Goal: Task Accomplishment & Management: Use online tool/utility

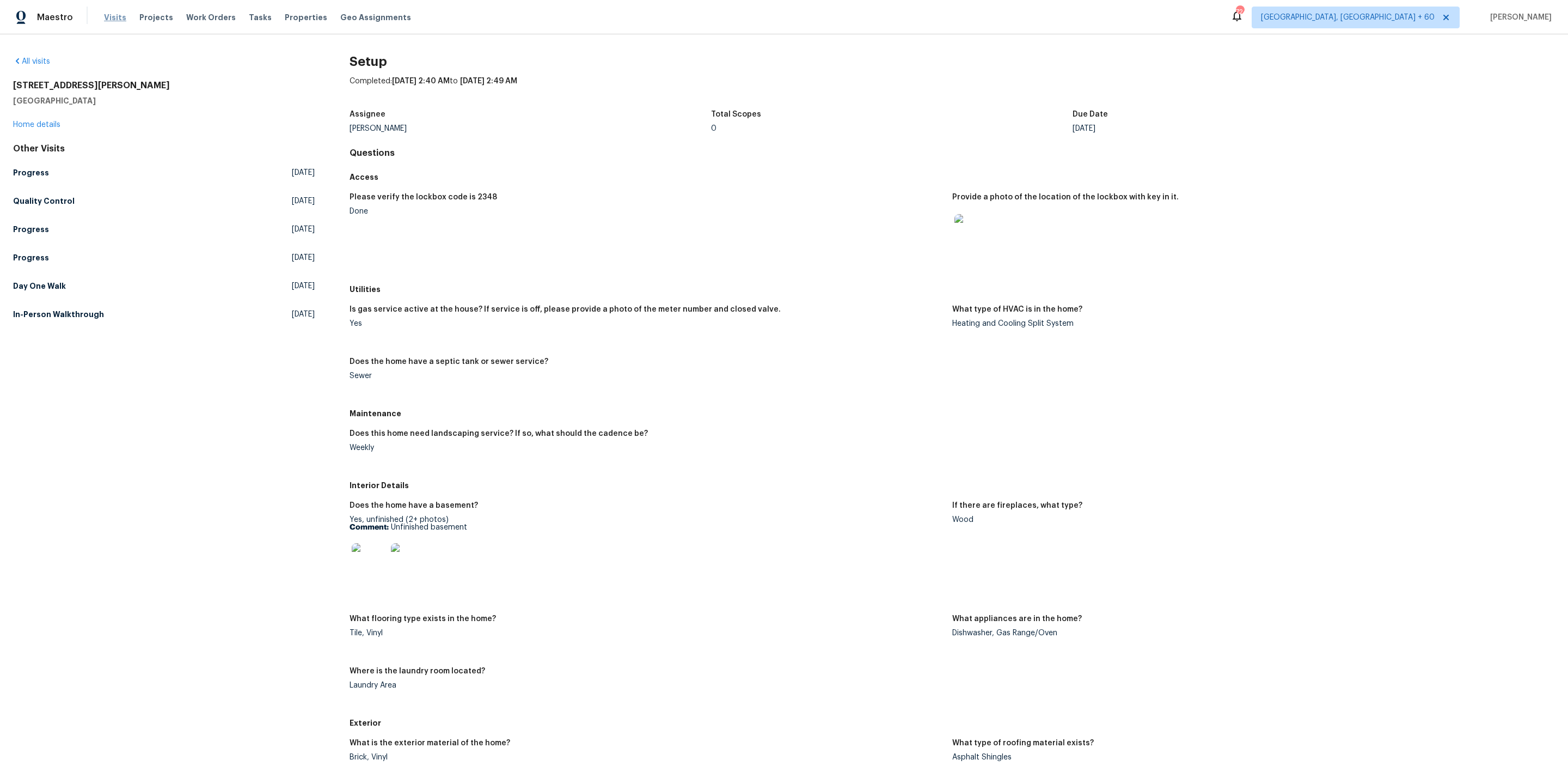
click at [112, 13] on span "Visits" at bounding box center [114, 17] width 22 height 10
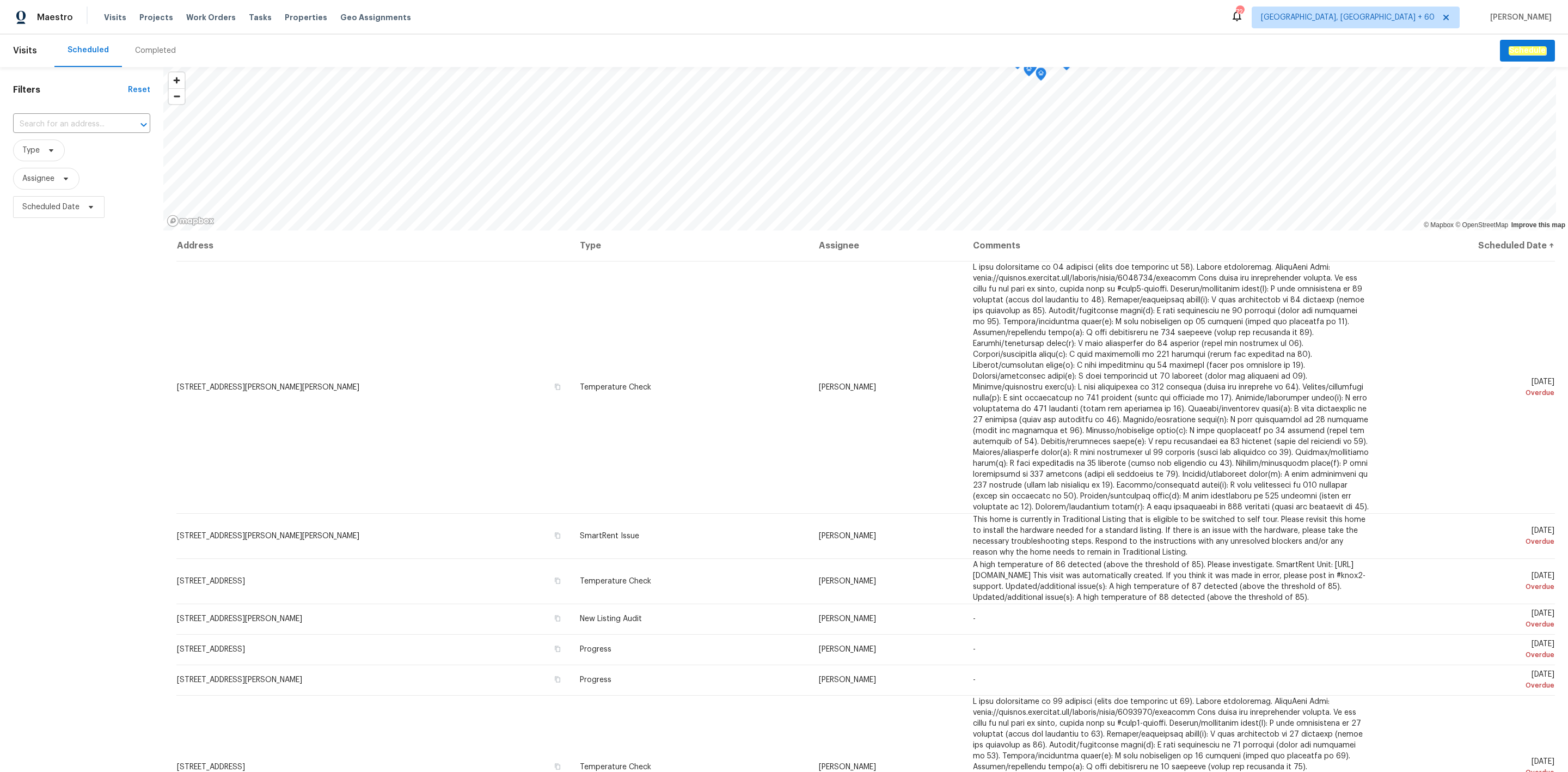
click at [144, 48] on div "Completed" at bounding box center [155, 50] width 41 height 10
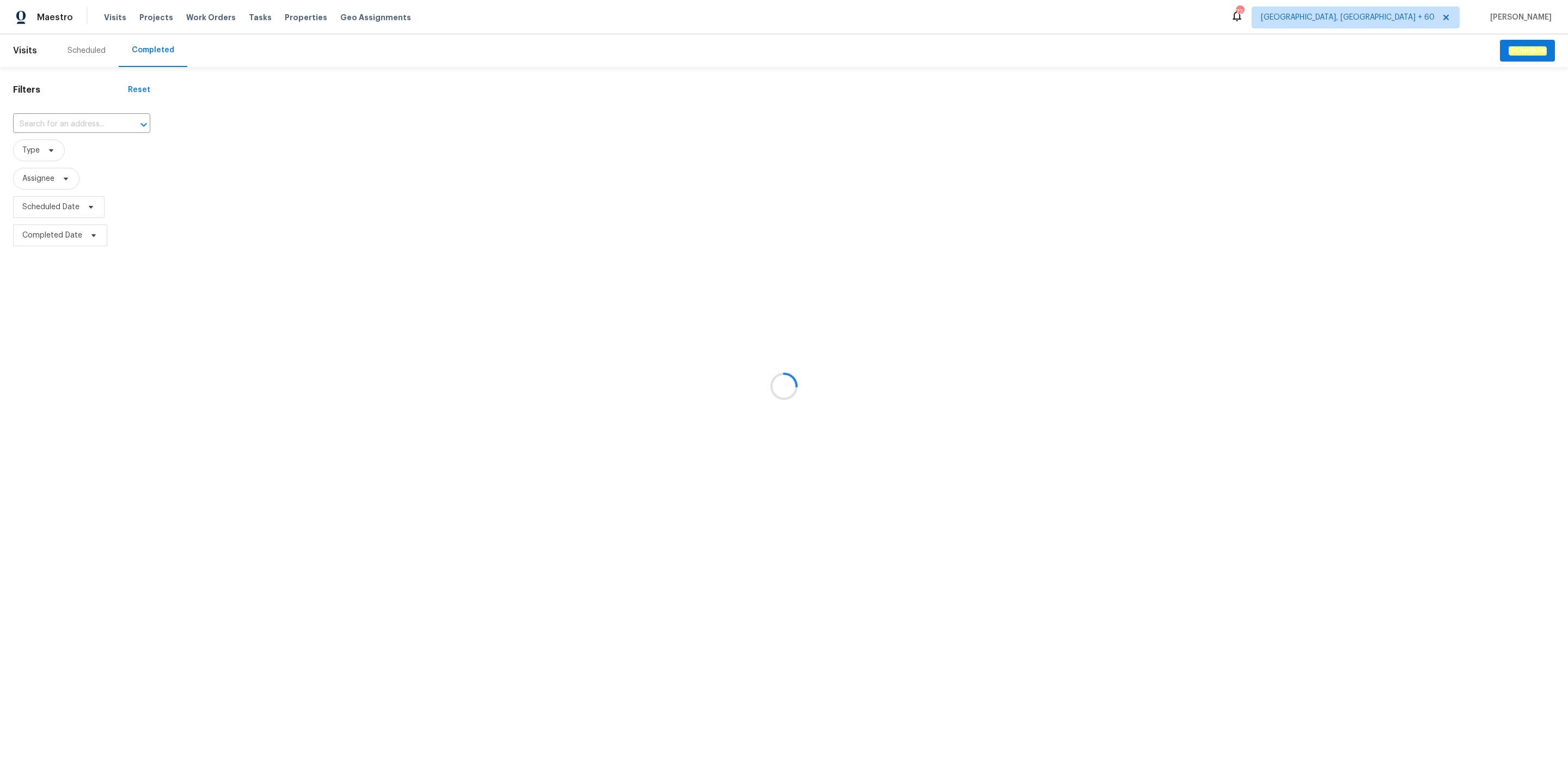
click at [87, 124] on div at bounding box center [784, 386] width 1568 height 772
click at [73, 123] on div at bounding box center [784, 386] width 1568 height 772
click at [68, 124] on div at bounding box center [784, 386] width 1568 height 772
click at [85, 124] on div at bounding box center [784, 386] width 1568 height 772
click at [71, 119] on div at bounding box center [784, 386] width 1568 height 772
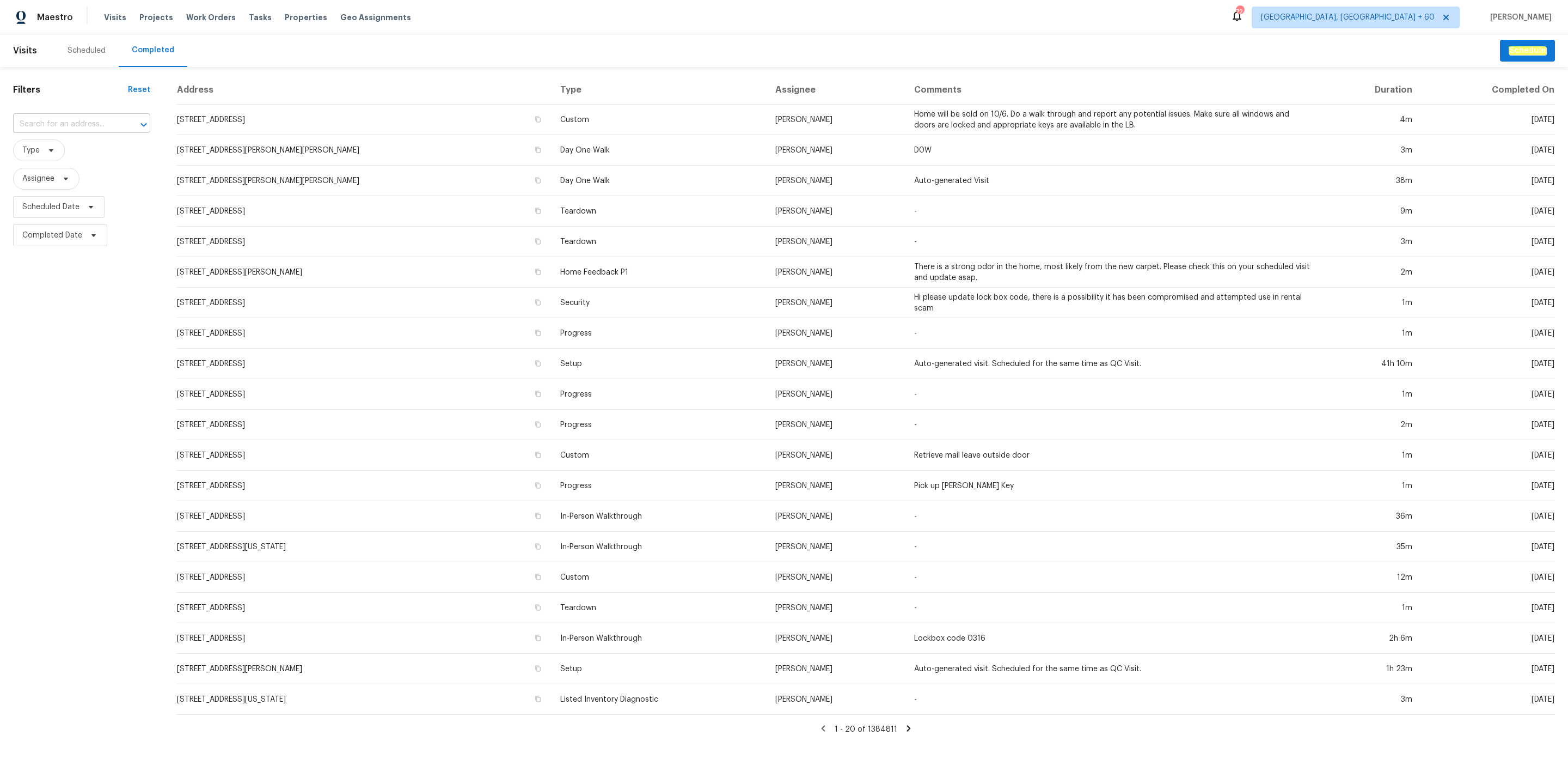
click at [82, 128] on input "text" at bounding box center [67, 125] width 107 height 17
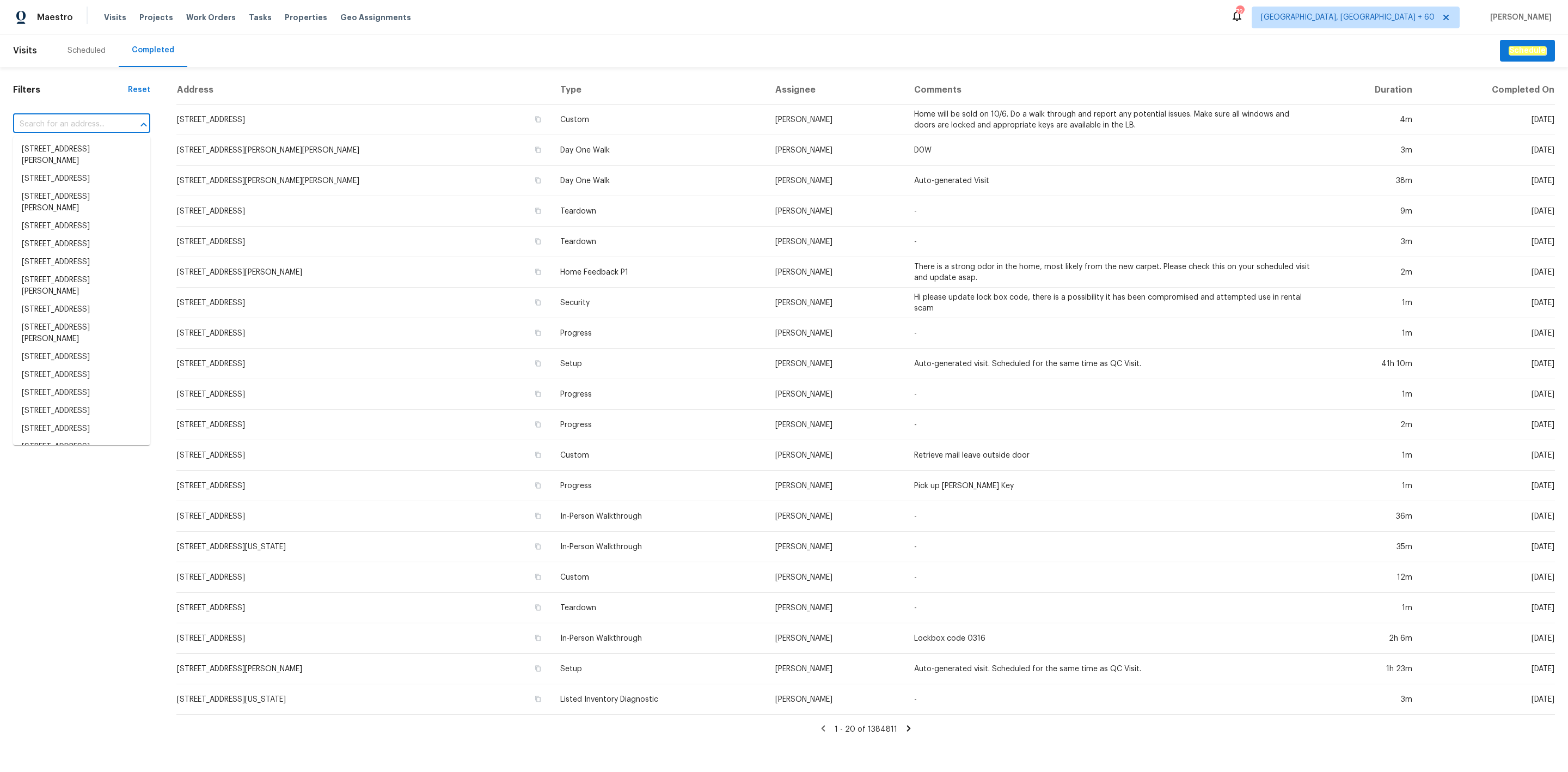
paste input "[STREET_ADDRESS][PERSON_NAME]"
type input "[STREET_ADDRESS][PERSON_NAME]"
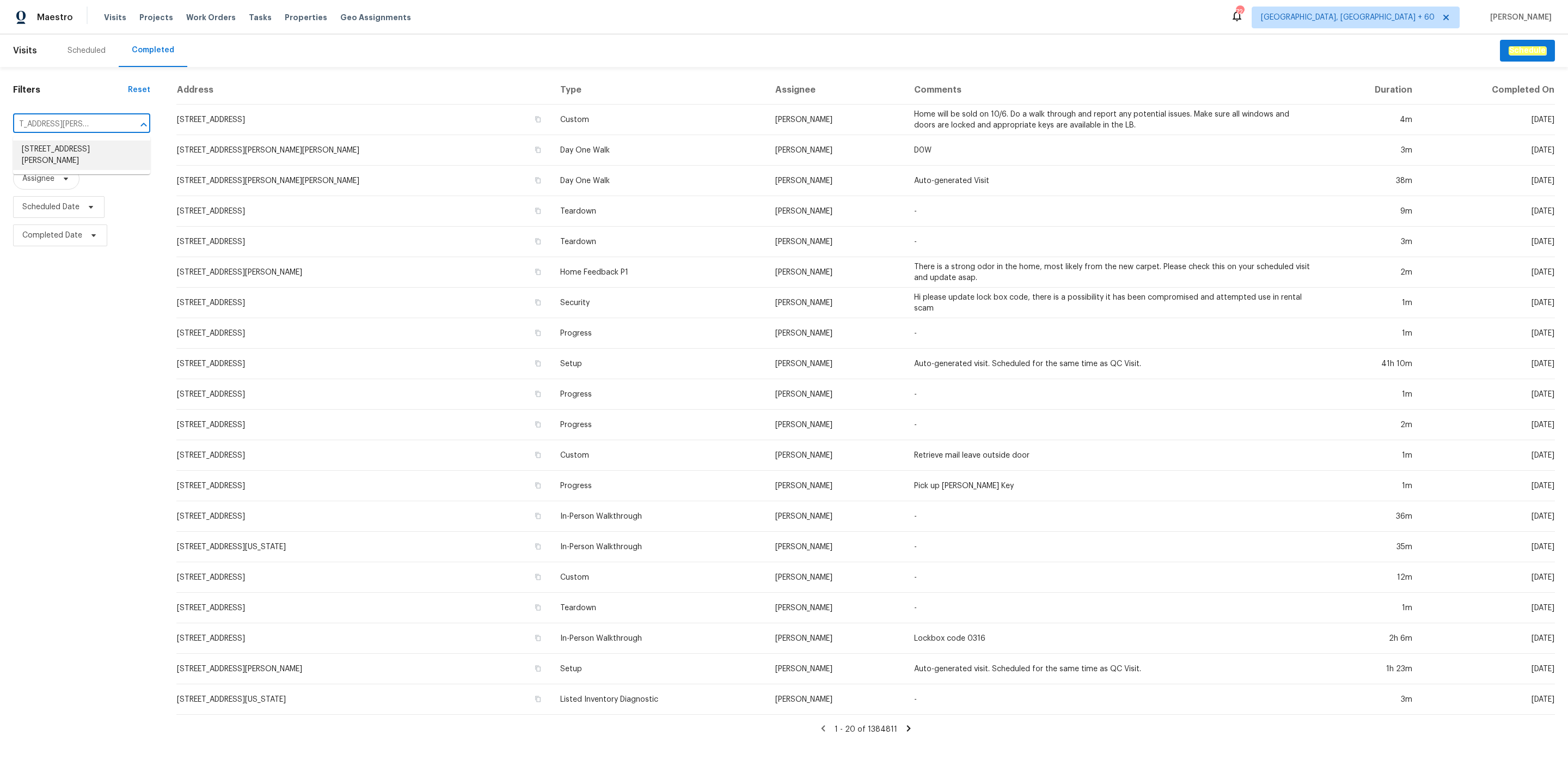
click at [95, 151] on li "[STREET_ADDRESS][PERSON_NAME]" at bounding box center [82, 154] width 137 height 30
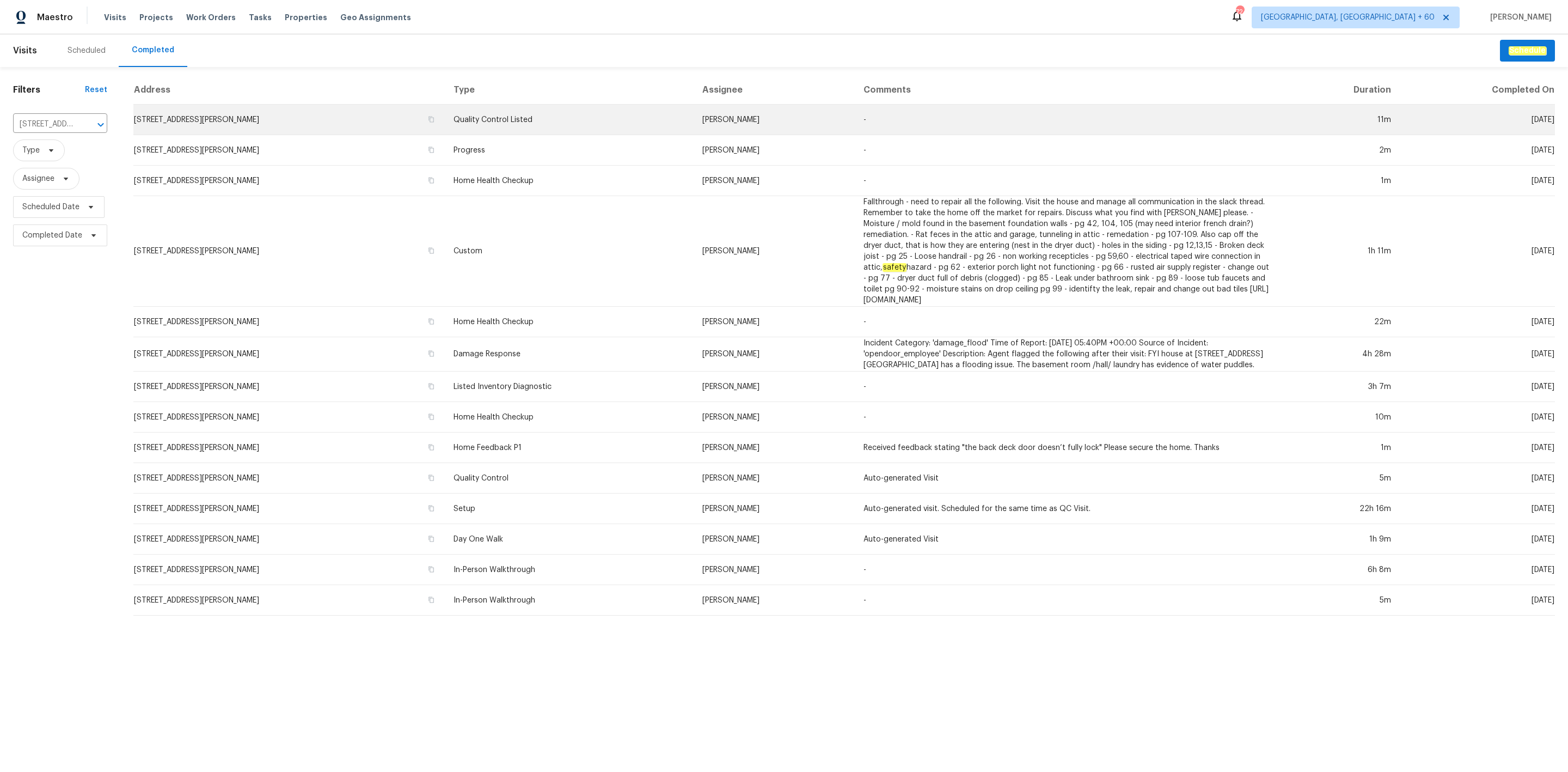
click at [208, 110] on td "[STREET_ADDRESS][PERSON_NAME]" at bounding box center [289, 120] width 312 height 30
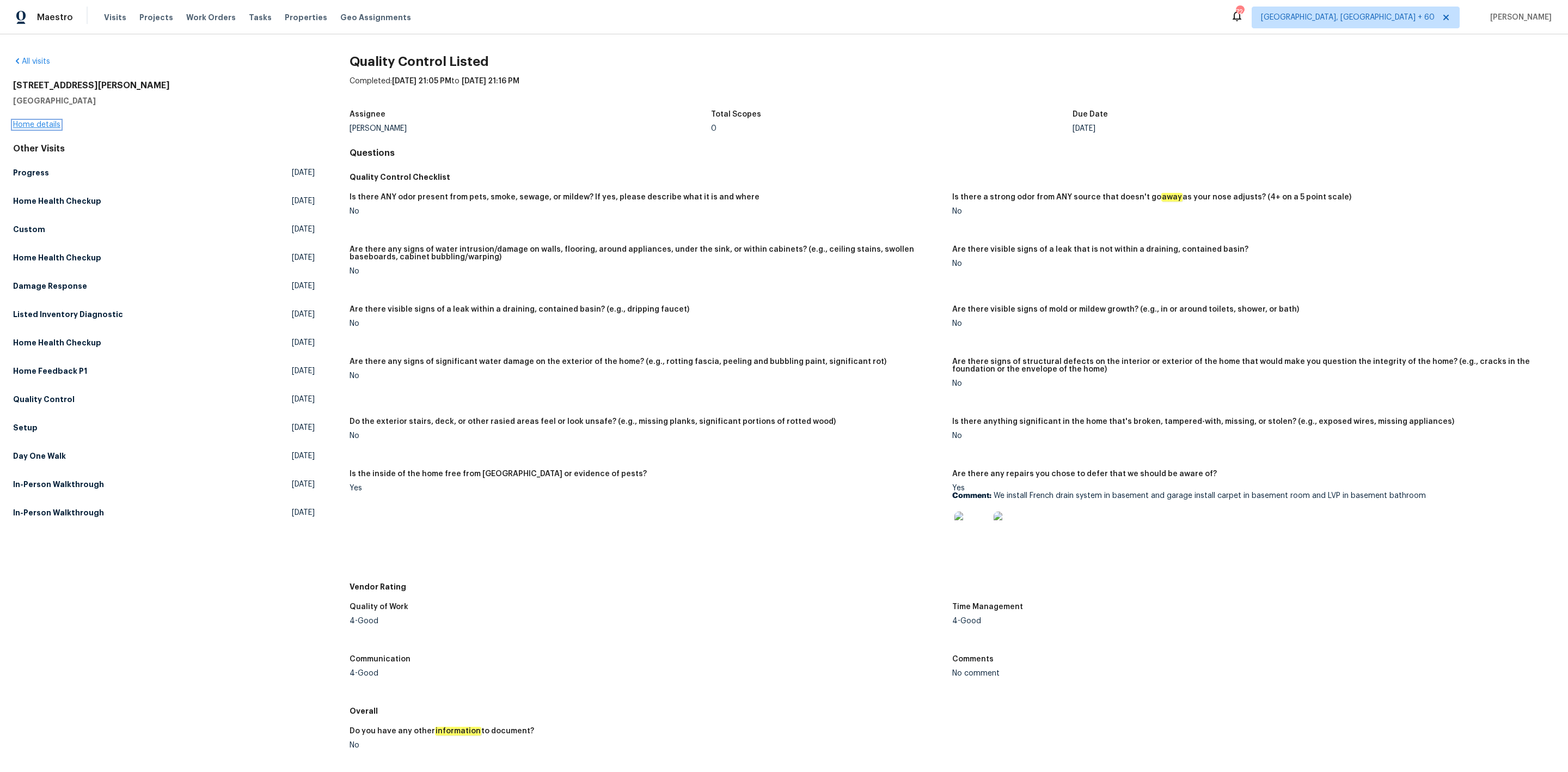
click at [48, 127] on link "Home details" at bounding box center [37, 125] width 48 height 8
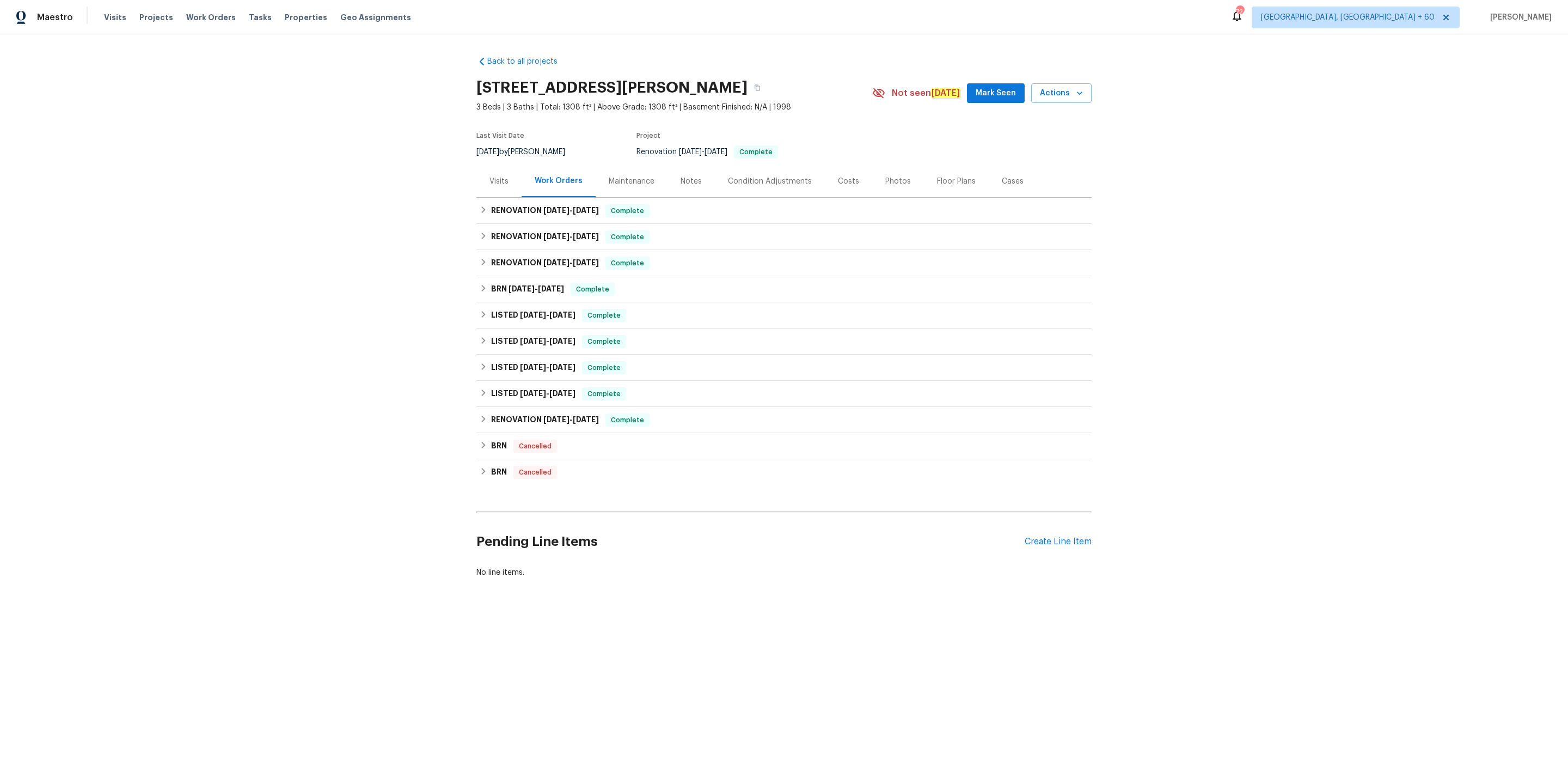
click at [885, 178] on div "Photos" at bounding box center [897, 181] width 26 height 10
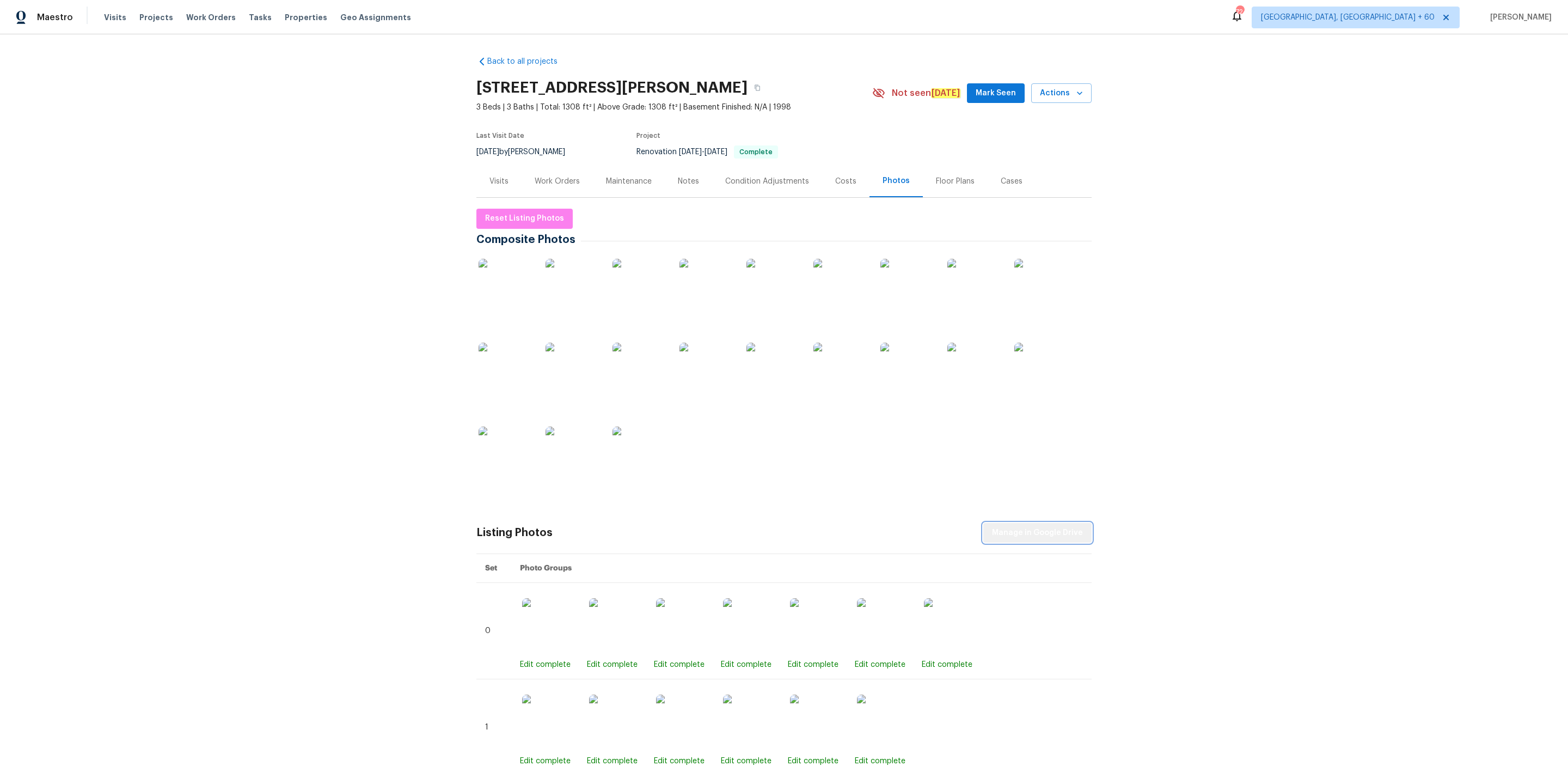
click at [1055, 528] on span "Manage in Google Drive" at bounding box center [1036, 533] width 90 height 13
click at [508, 212] on span "Reset Listing Photos" at bounding box center [524, 218] width 79 height 13
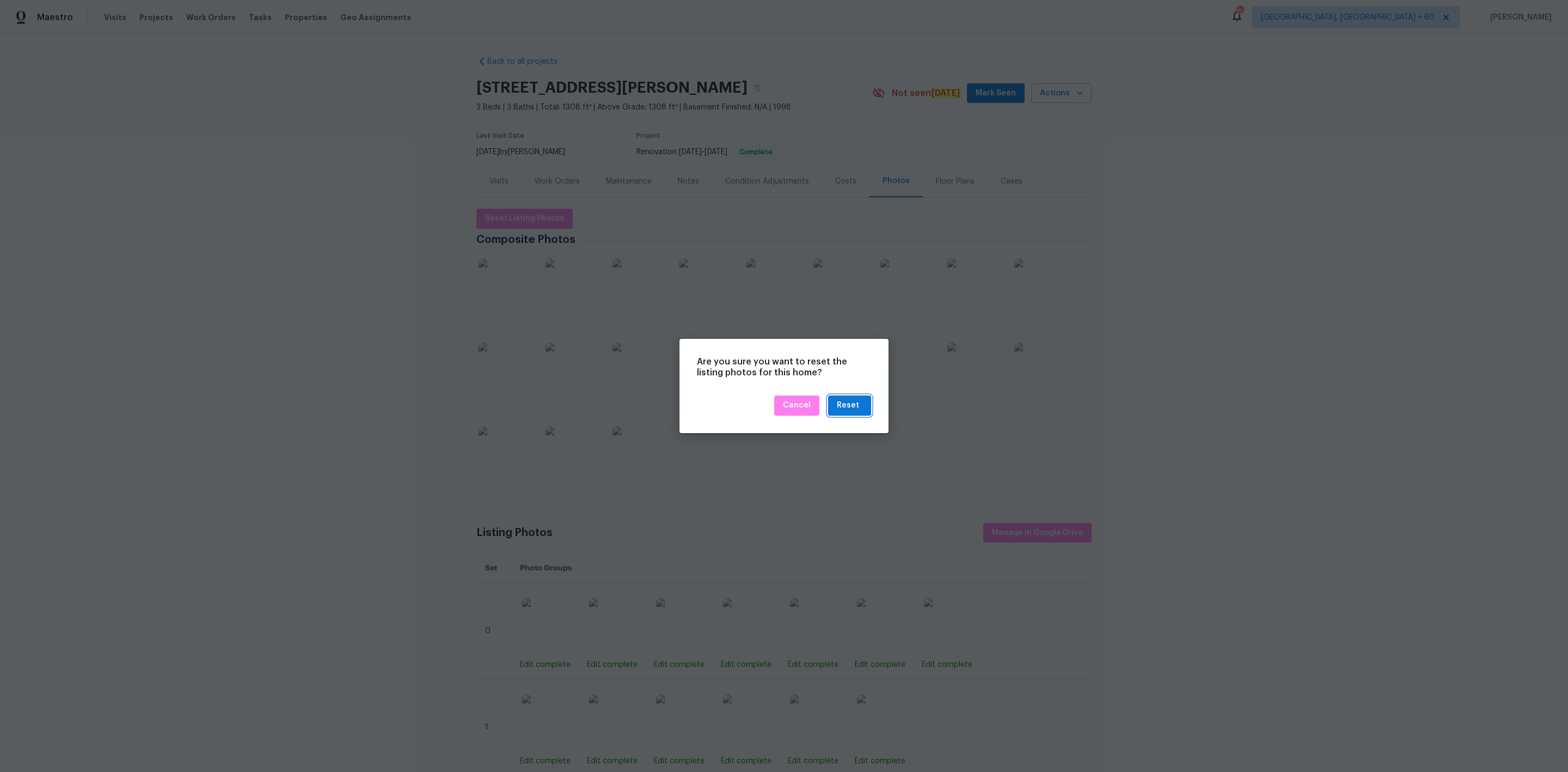
click at [850, 406] on div "Reset" at bounding box center [847, 405] width 22 height 13
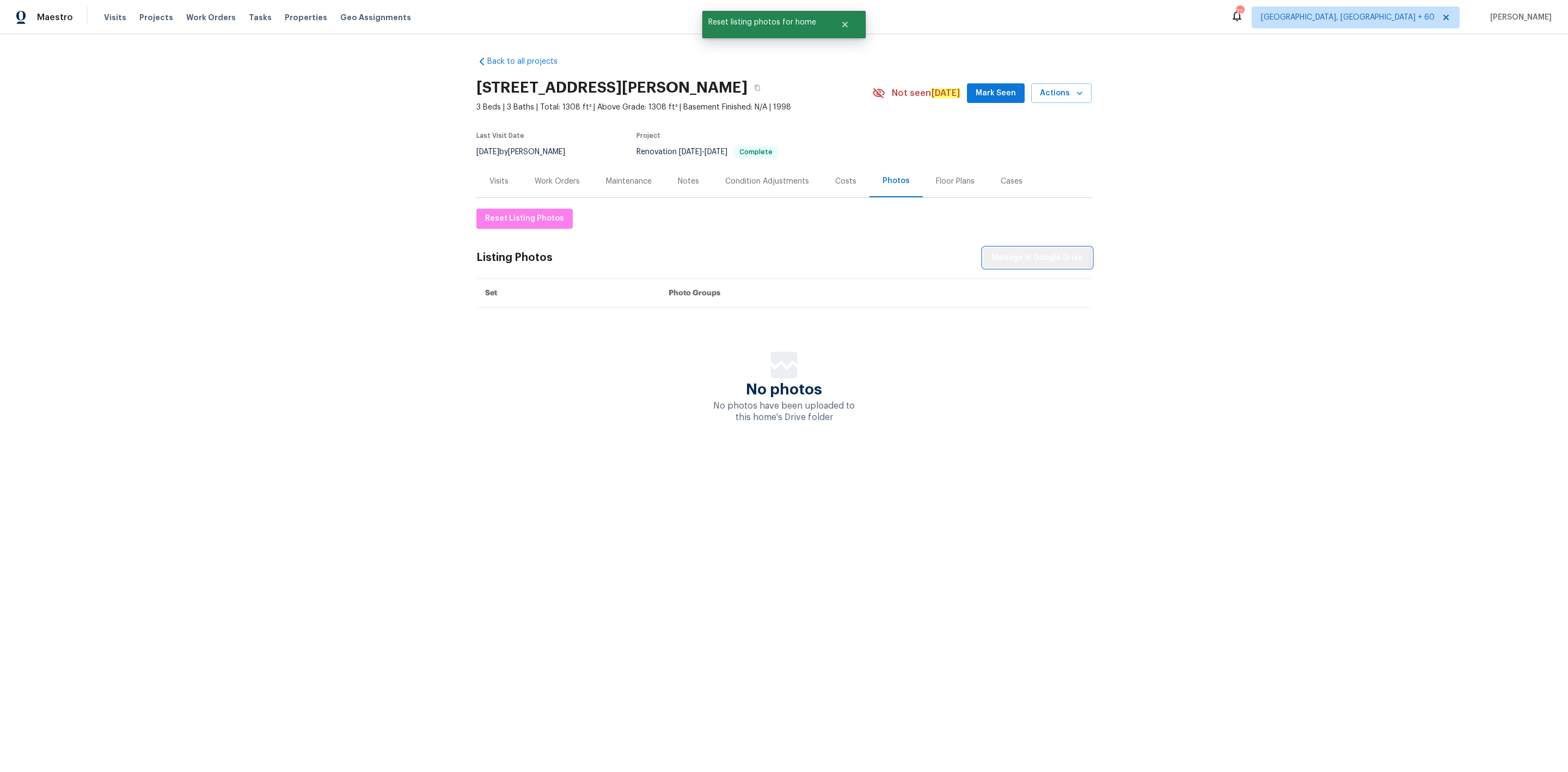
click at [1015, 254] on span "Manage in Google Drive" at bounding box center [1036, 257] width 90 height 13
click at [112, 16] on span "Visits" at bounding box center [114, 17] width 22 height 10
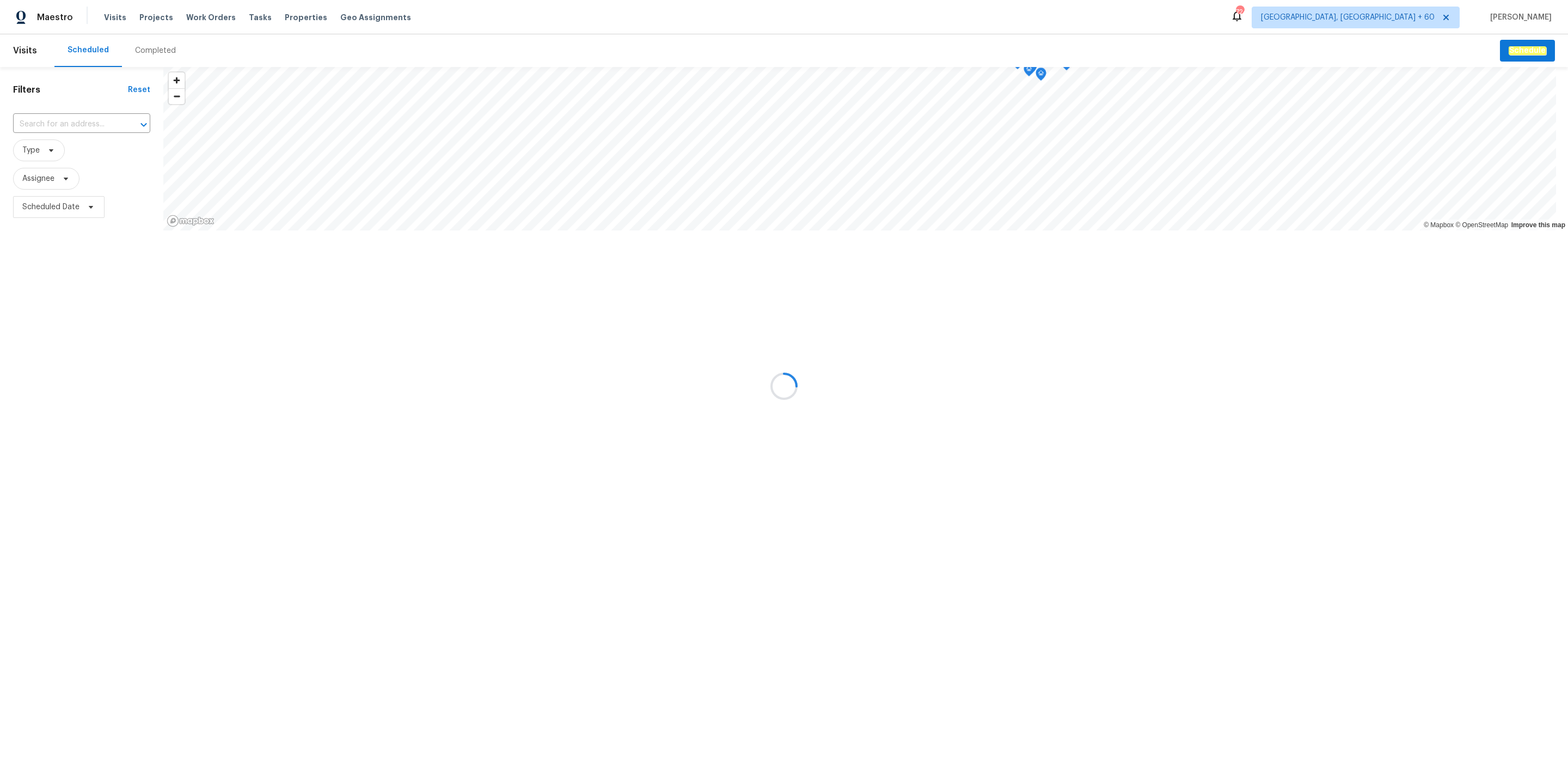
click at [157, 50] on div at bounding box center [784, 386] width 1568 height 772
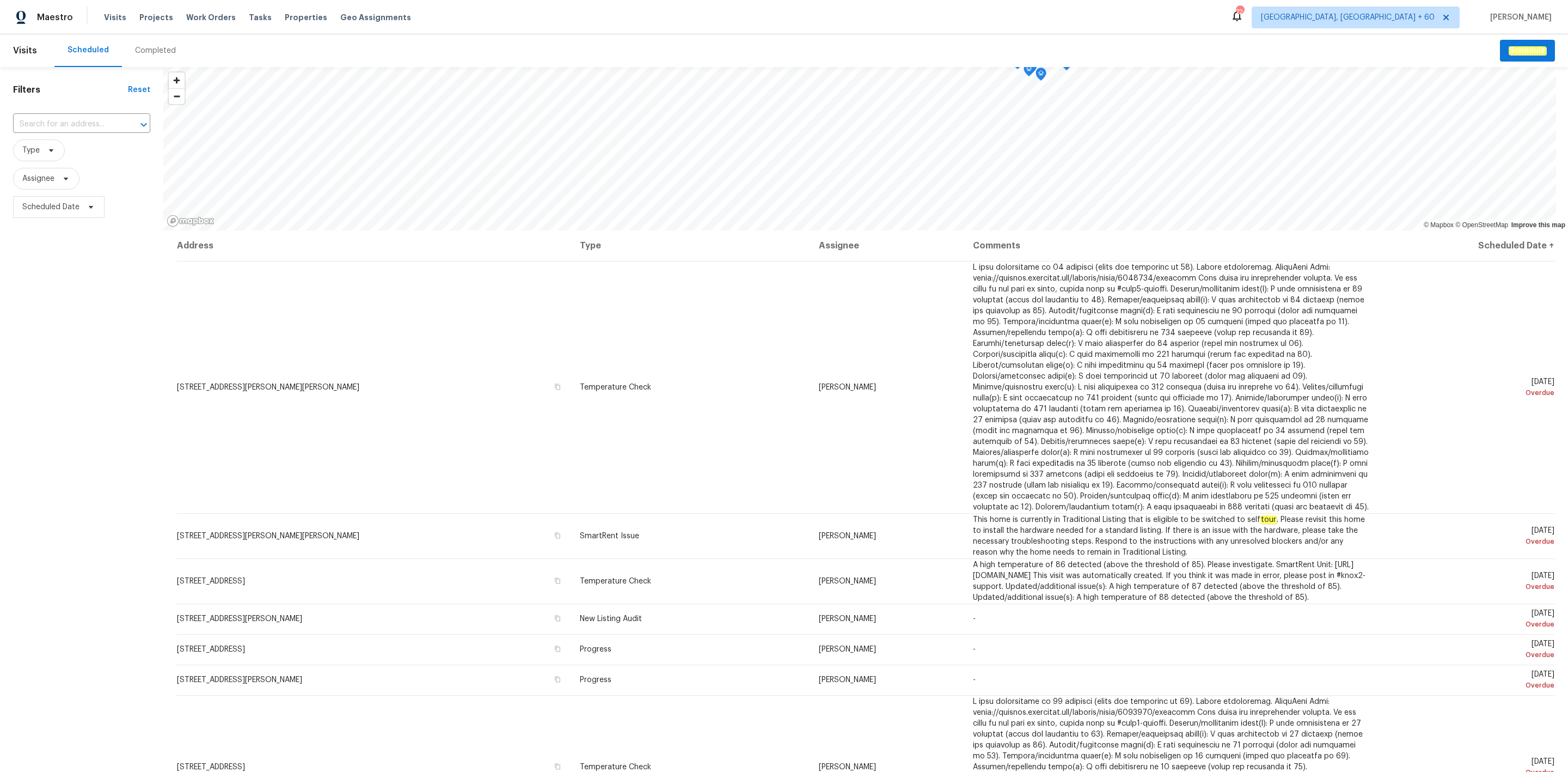
click at [149, 50] on div "Completed" at bounding box center [155, 50] width 41 height 10
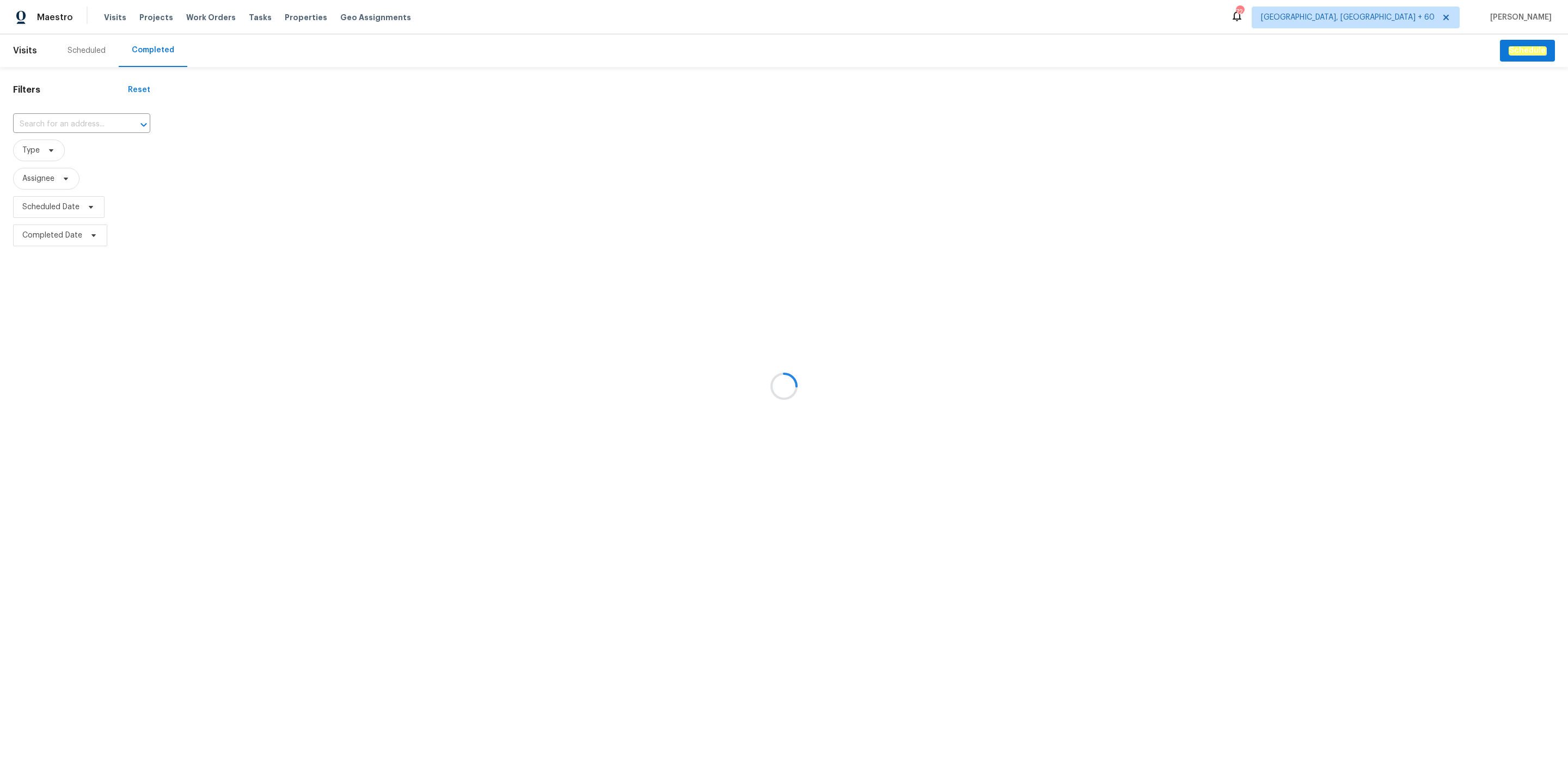
click at [67, 126] on div at bounding box center [784, 386] width 1568 height 772
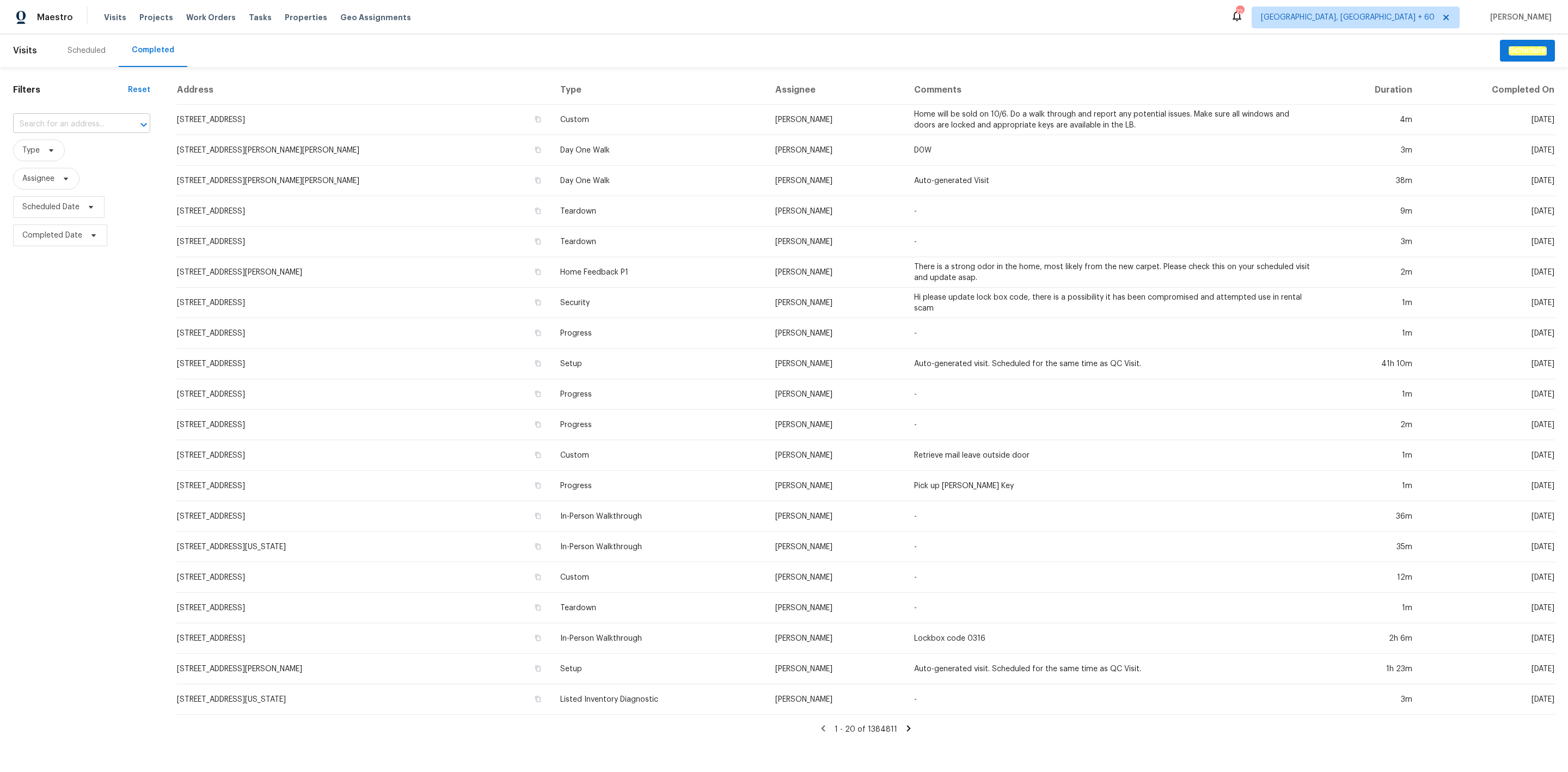
click at [80, 123] on input "text" at bounding box center [67, 125] width 107 height 17
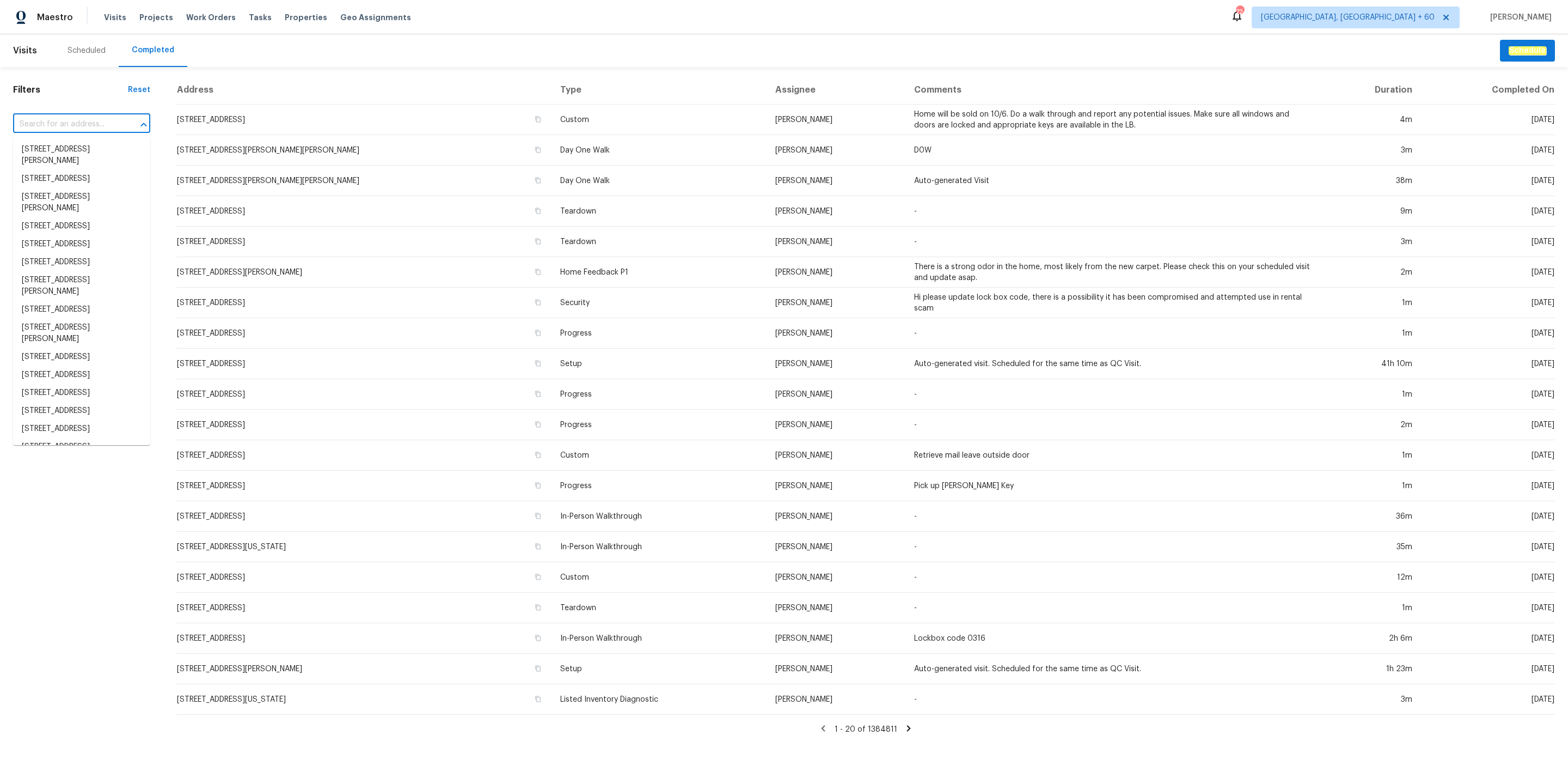
paste input "[STREET_ADDRESS]"
type input "[STREET_ADDRESS]"
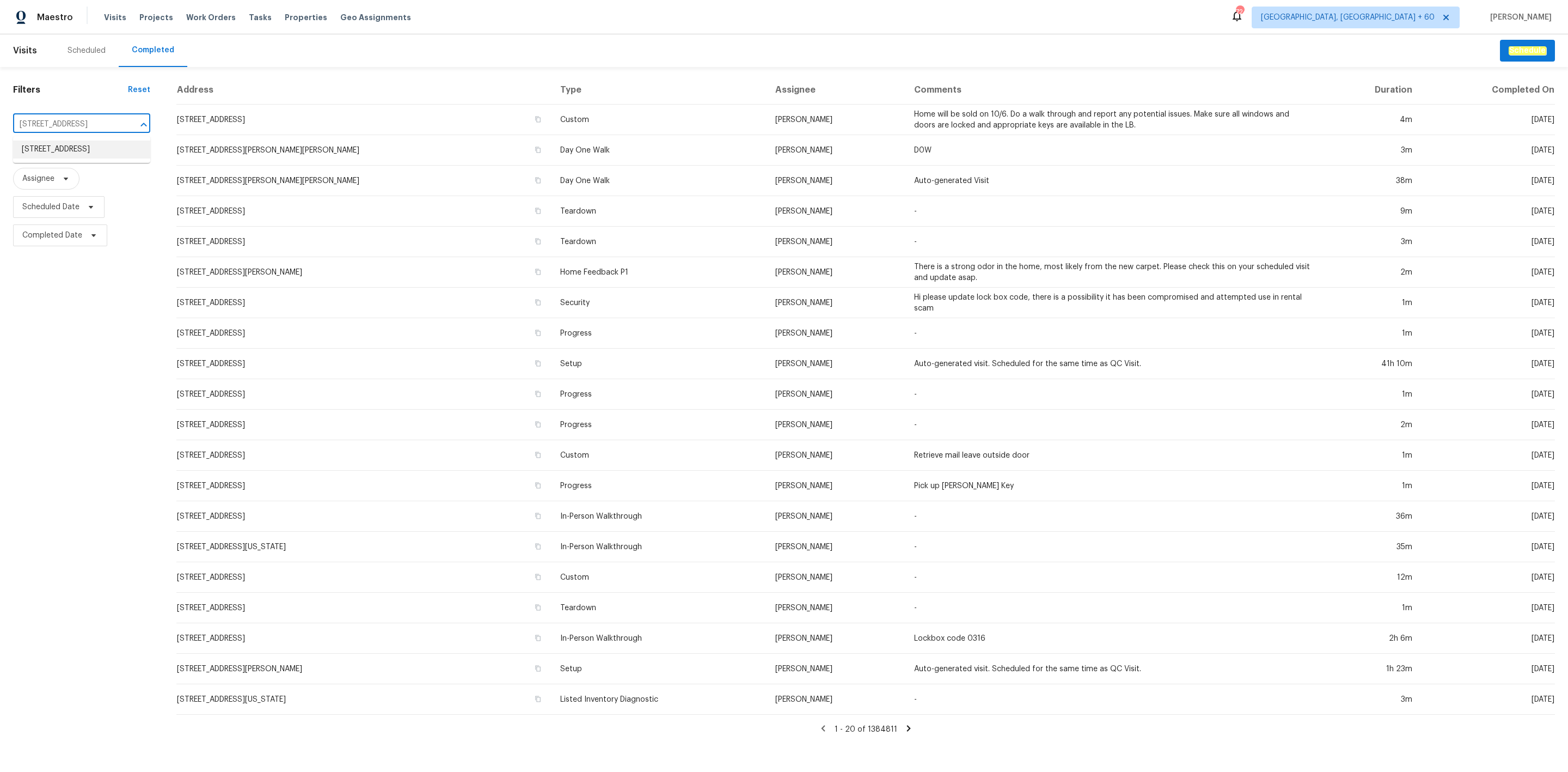
click at [75, 151] on li "[STREET_ADDRESS]" at bounding box center [82, 149] width 137 height 18
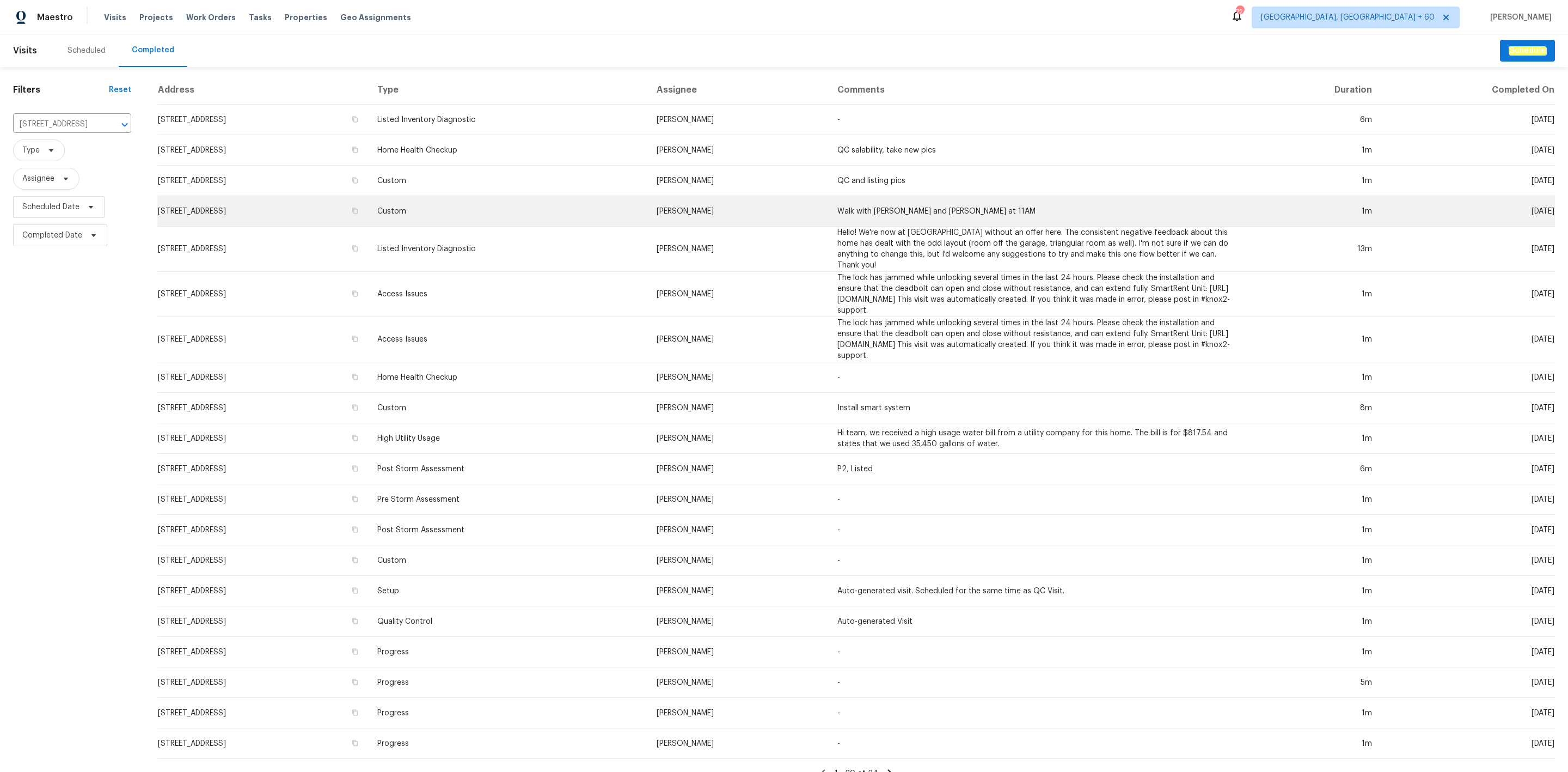
click at [648, 209] on td "Custom" at bounding box center [508, 212] width 279 height 30
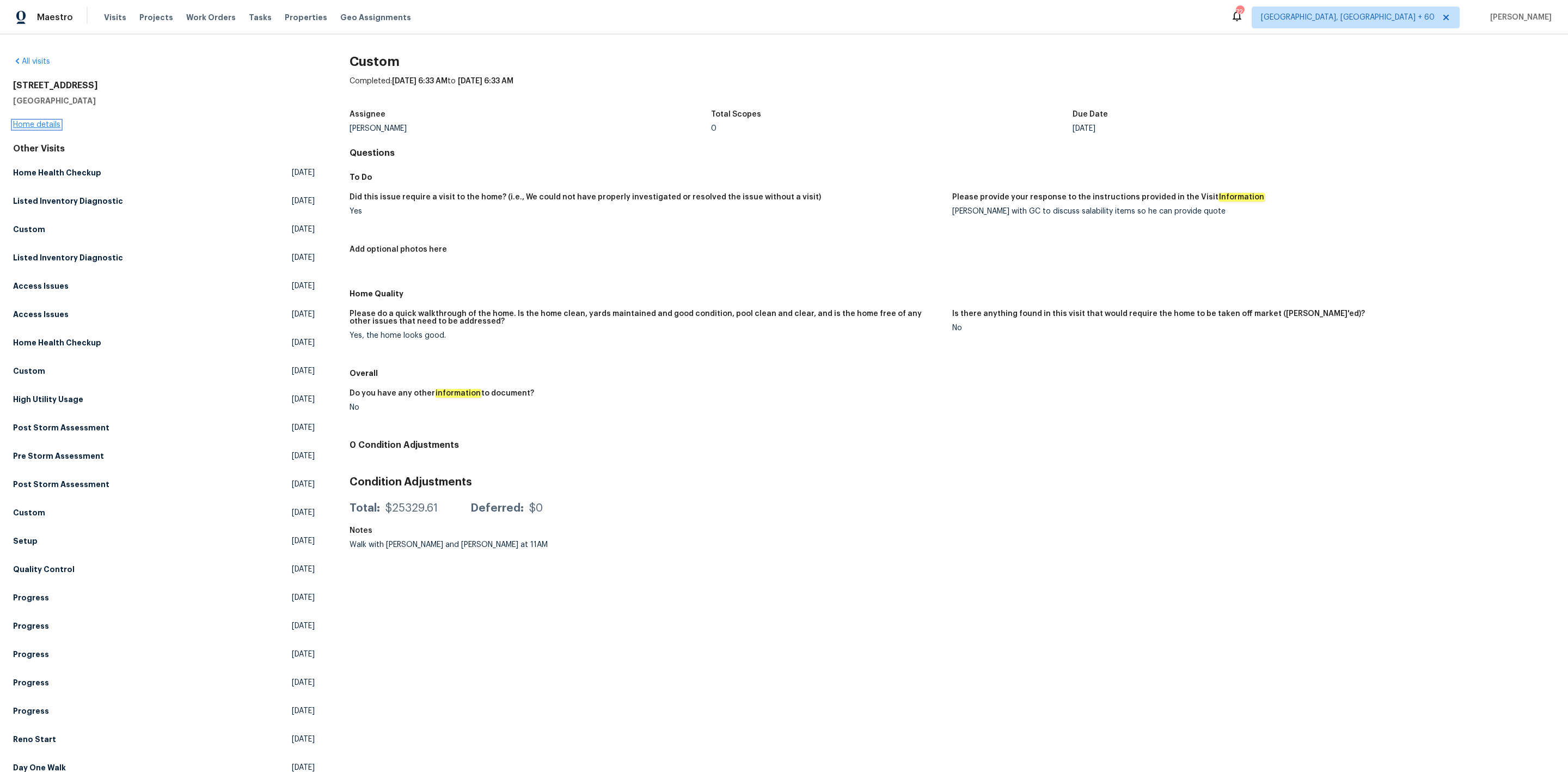
click at [47, 123] on link "Home details" at bounding box center [37, 125] width 48 height 8
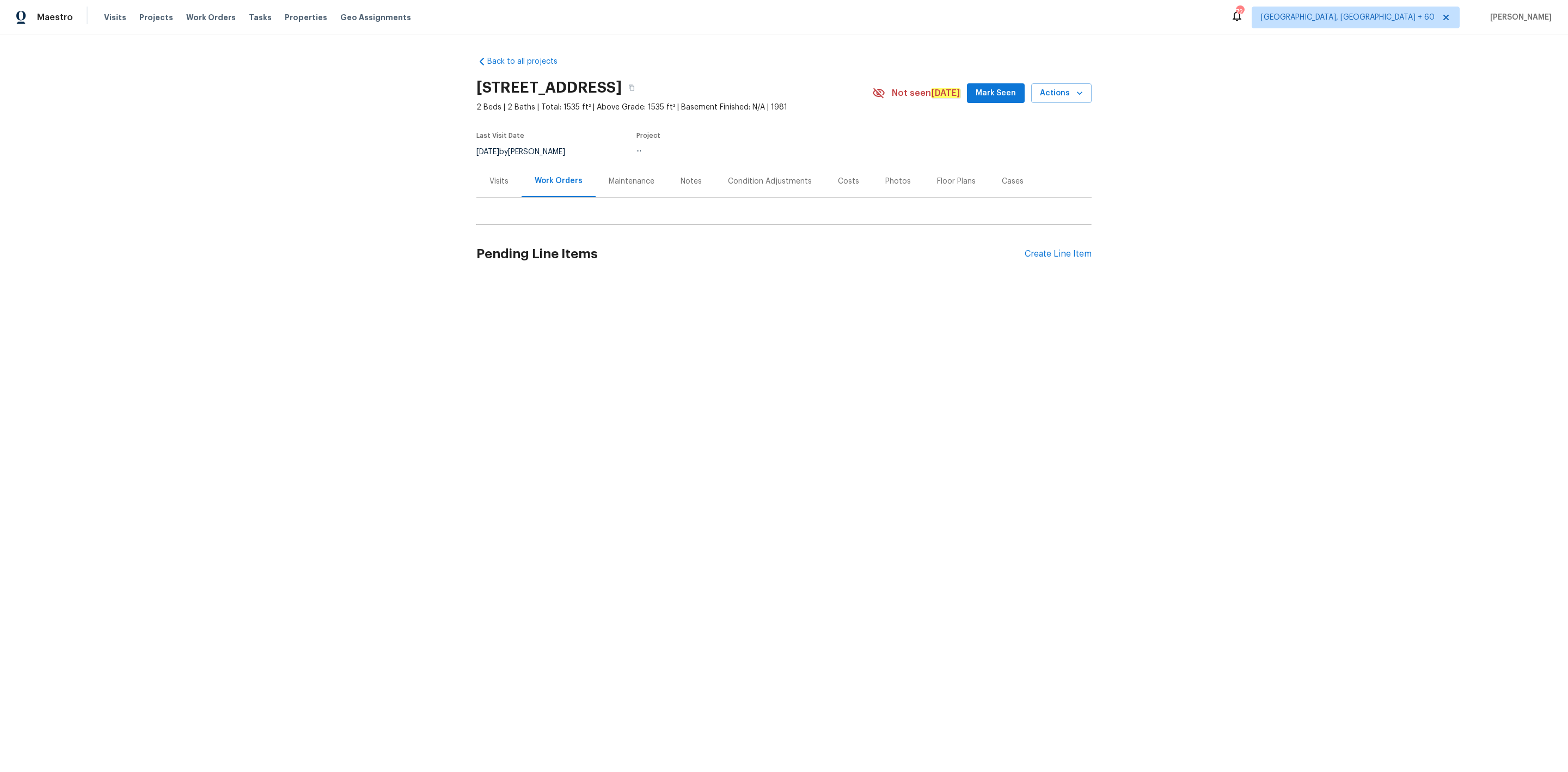
click at [885, 180] on div "Photos" at bounding box center [897, 181] width 26 height 10
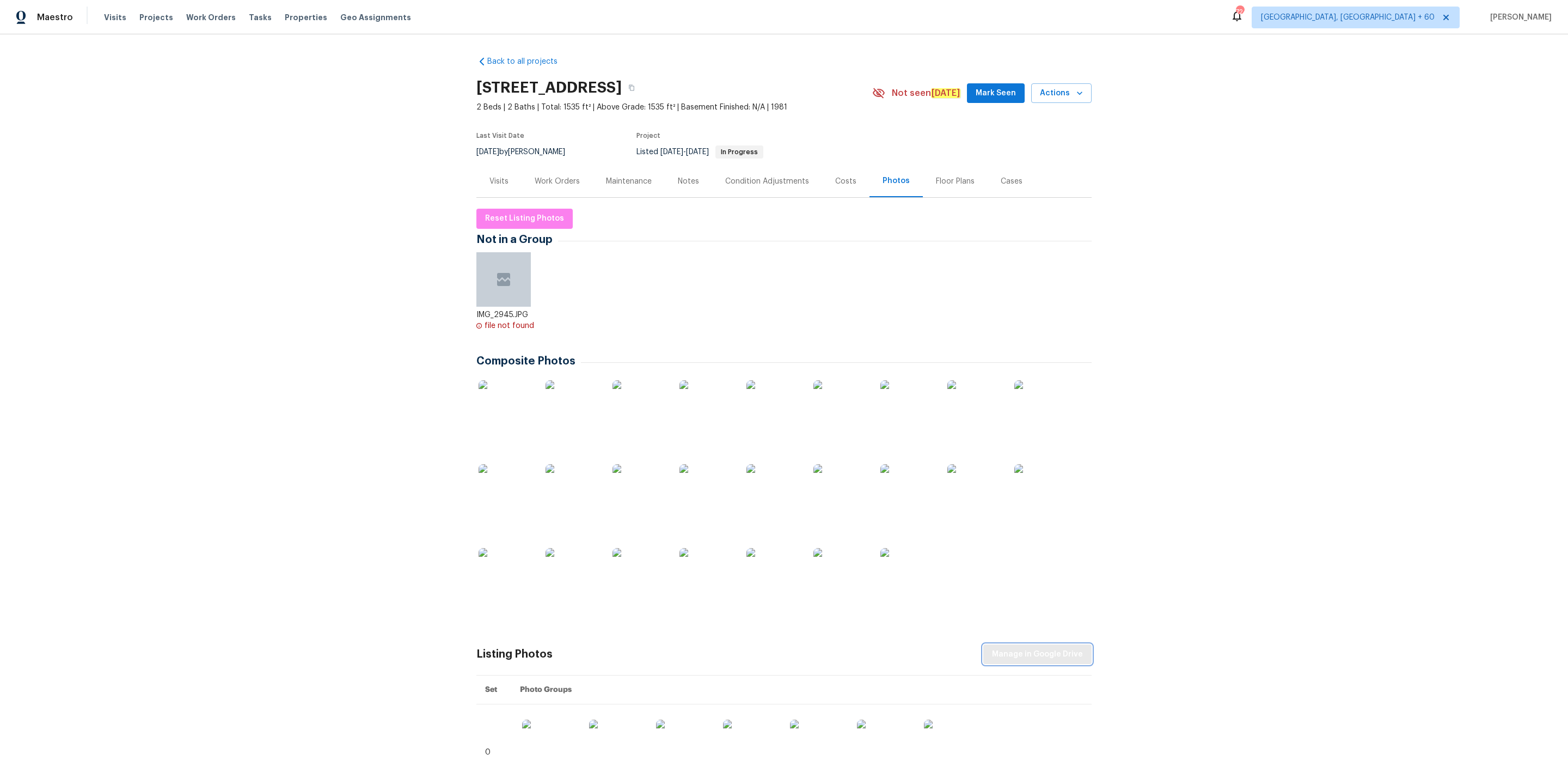
click at [1039, 657] on span "Manage in Google Drive" at bounding box center [1036, 654] width 90 height 13
click at [1003, 649] on span "Manage in Google Drive" at bounding box center [1036, 654] width 90 height 13
